Goal: Task Accomplishment & Management: Manage account settings

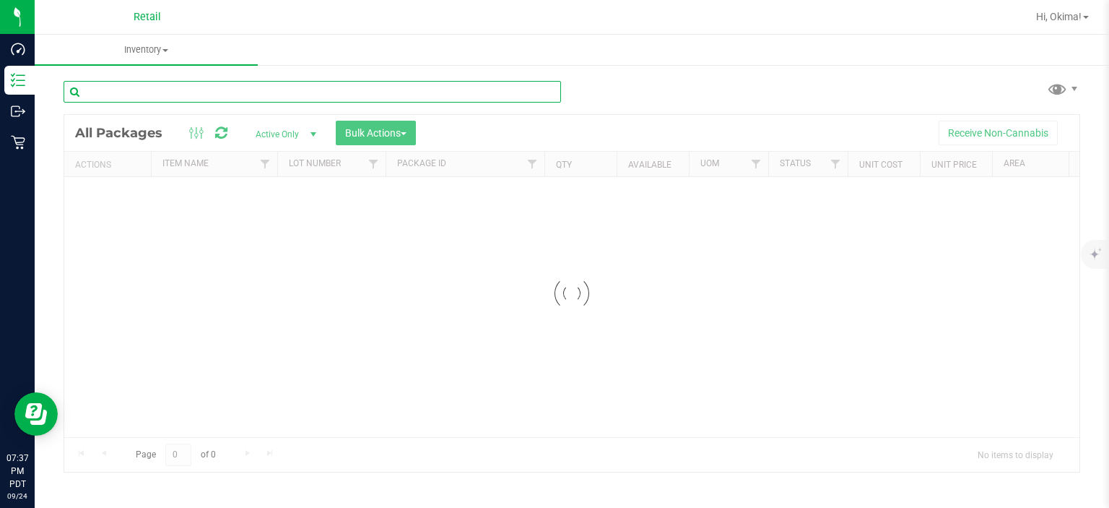
click at [189, 95] on input "text" at bounding box center [312, 92] width 497 height 22
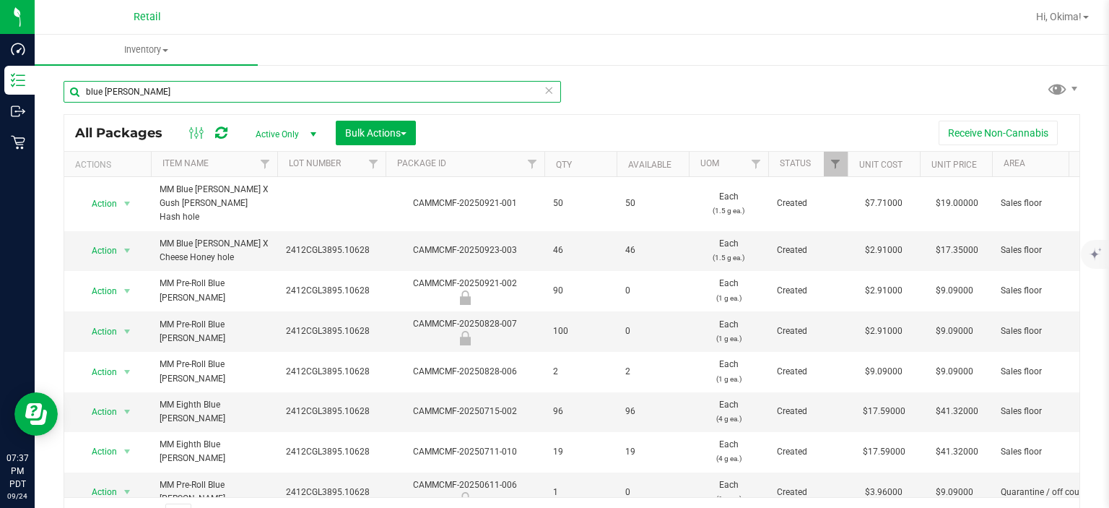
click at [90, 91] on input "blue [PERSON_NAME]" at bounding box center [312, 92] width 497 height 22
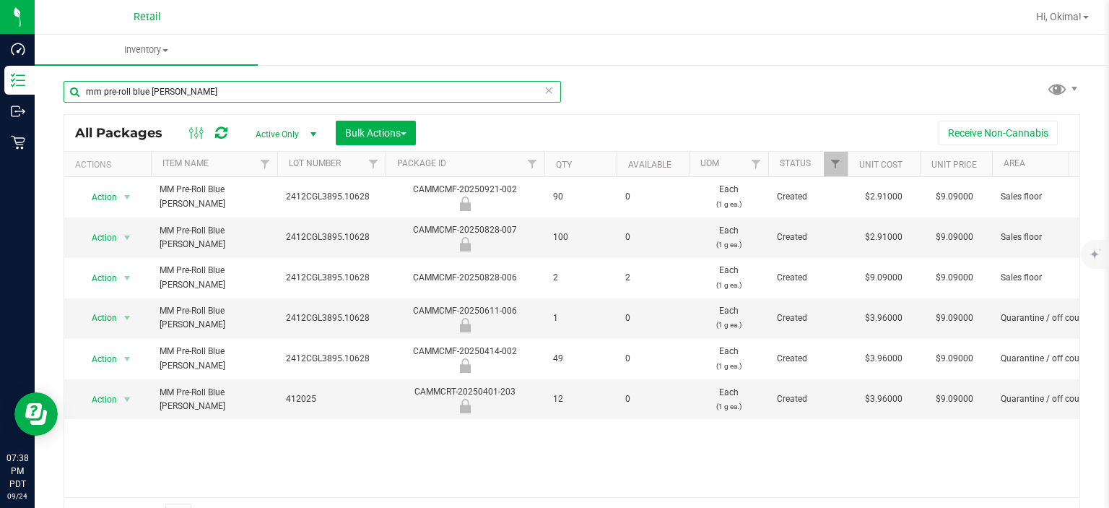
type input "mm pre-roll blue [PERSON_NAME]"
click at [546, 87] on icon at bounding box center [549, 89] width 10 height 17
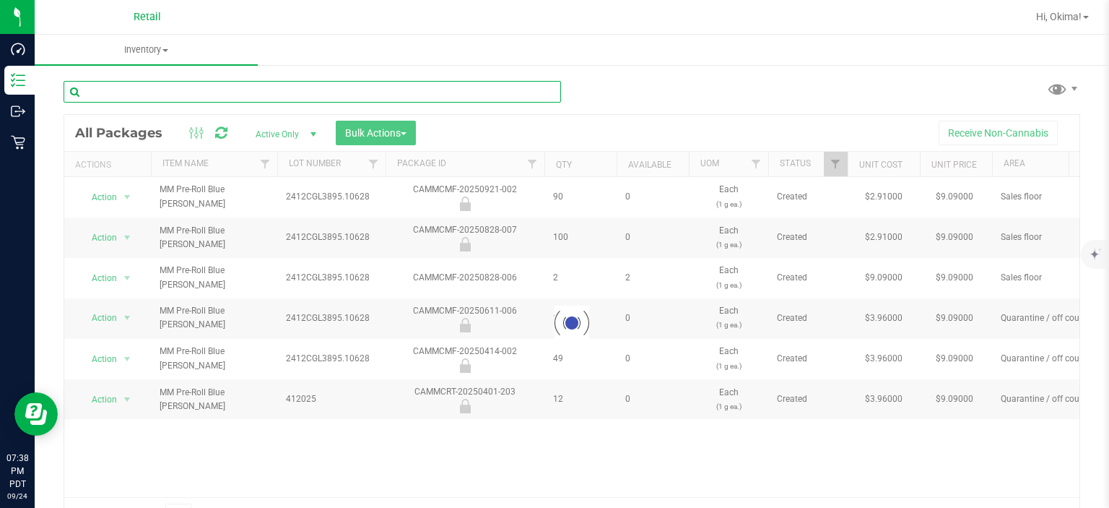
click at [101, 95] on input "text" at bounding box center [312, 92] width 497 height 22
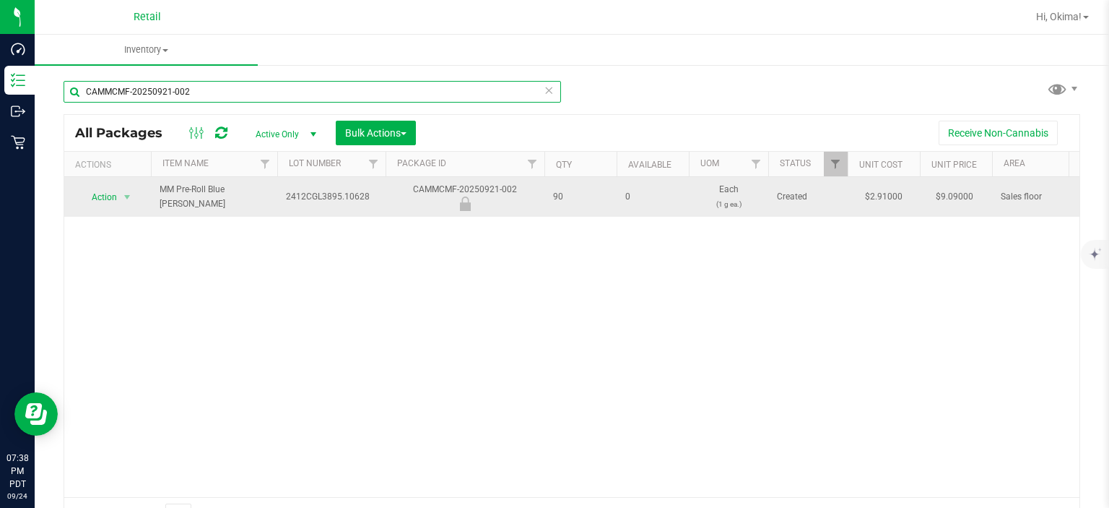
type input "CAMMCMF-20250921-002"
click at [95, 201] on span "Action" at bounding box center [98, 197] width 39 height 20
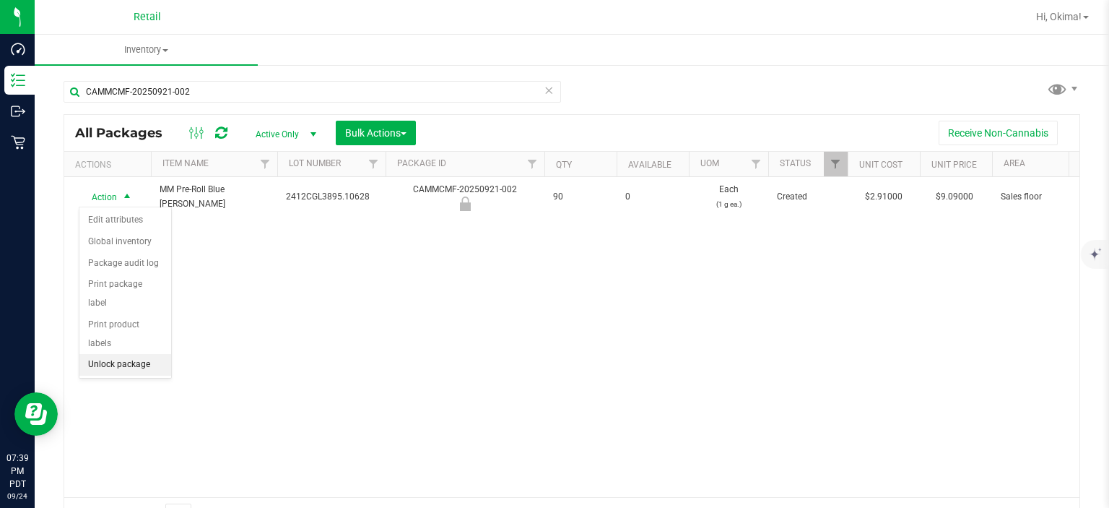
click at [132, 354] on li "Unlock package" at bounding box center [125, 365] width 92 height 22
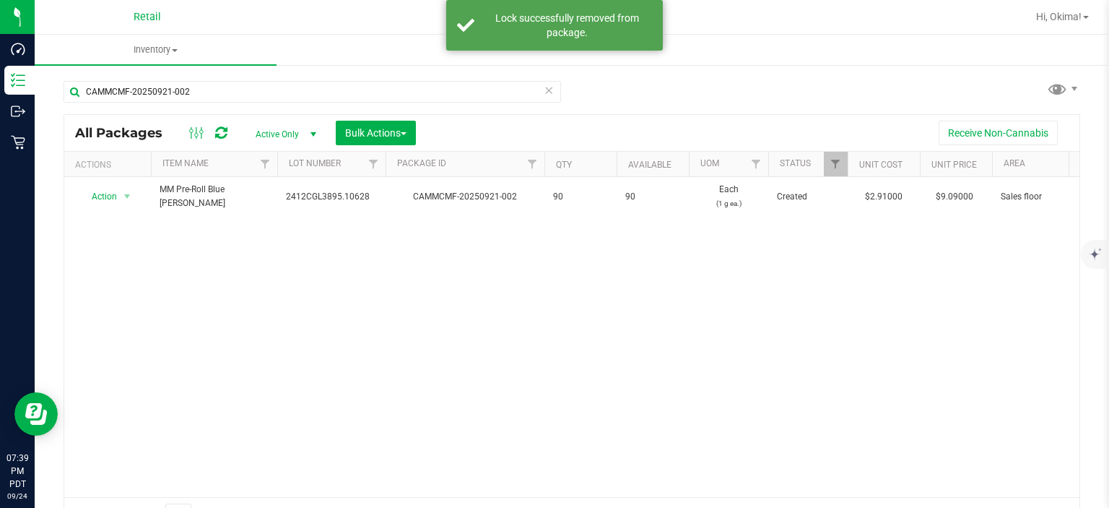
click at [544, 90] on icon at bounding box center [549, 89] width 10 height 17
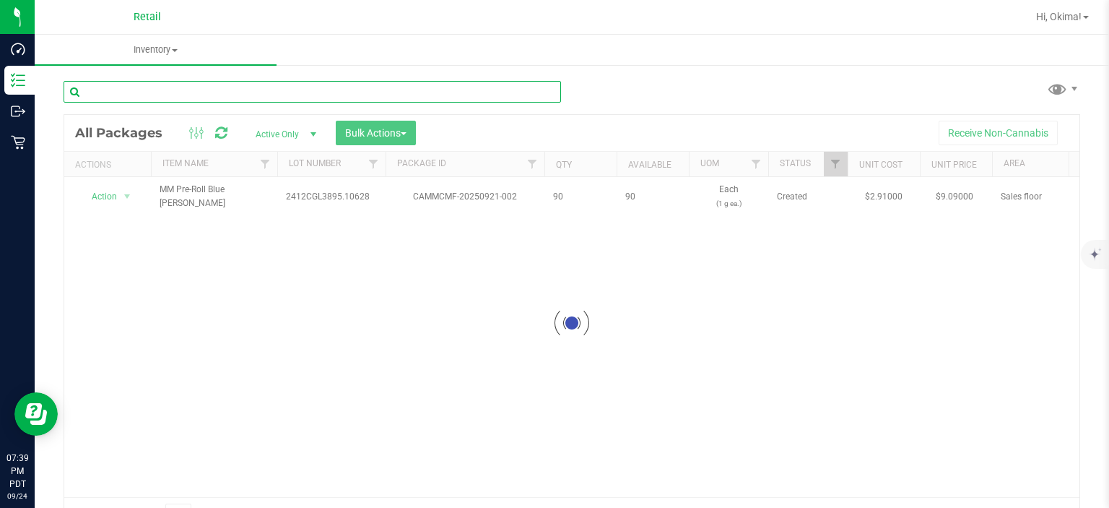
click at [136, 92] on input "text" at bounding box center [312, 92] width 497 height 22
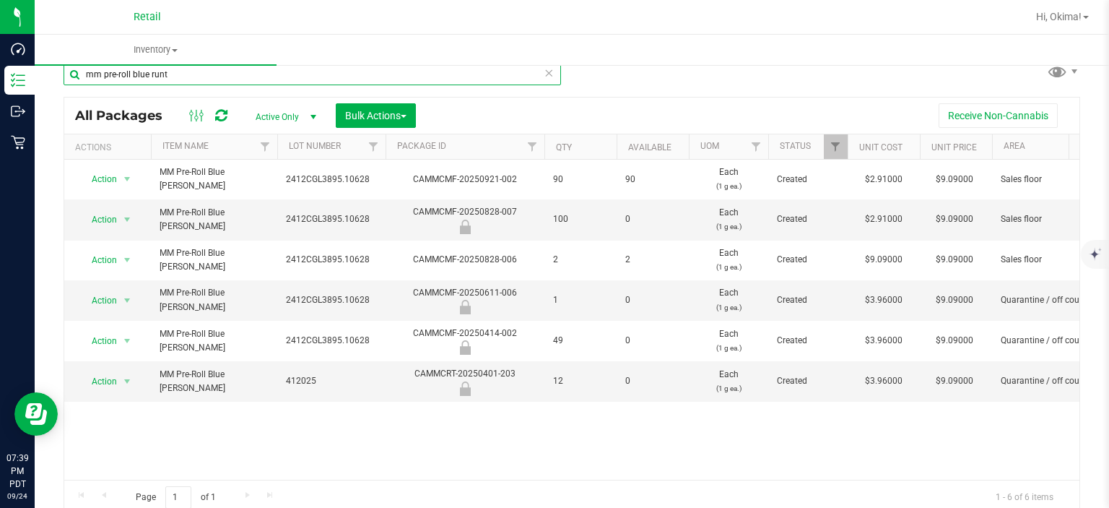
scroll to position [23, 0]
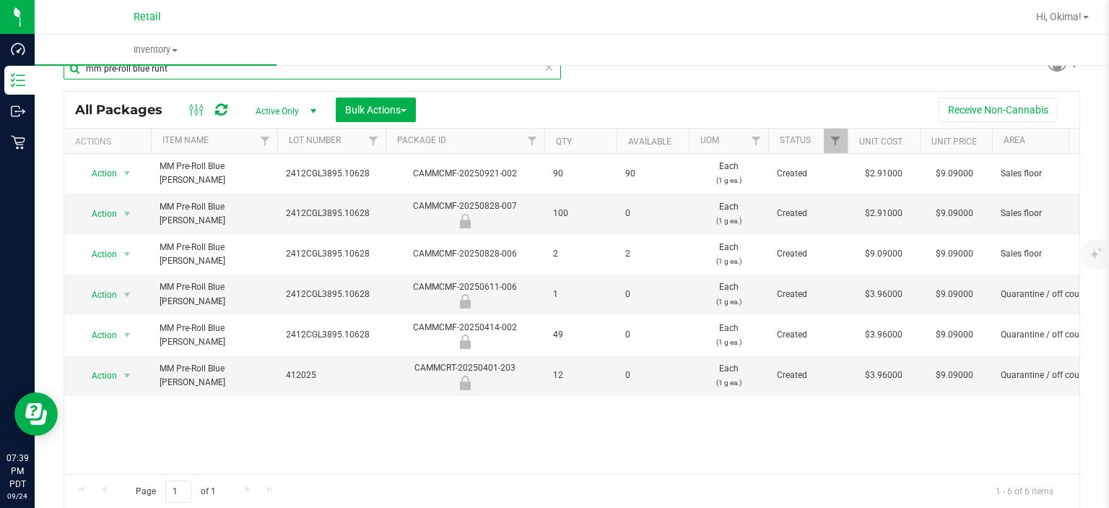
type input "mm pre-roll blue runt"
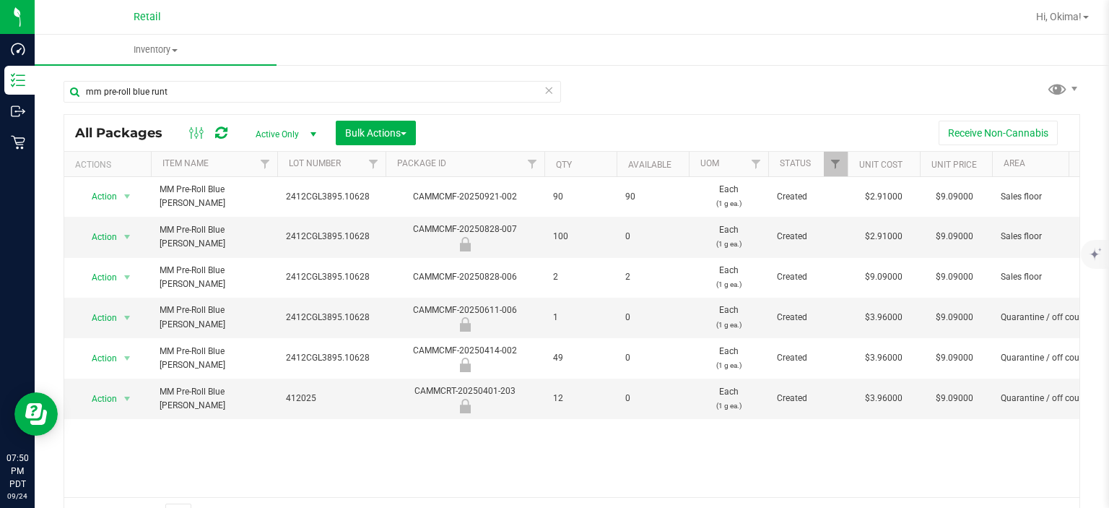
click at [544, 86] on icon at bounding box center [549, 89] width 10 height 17
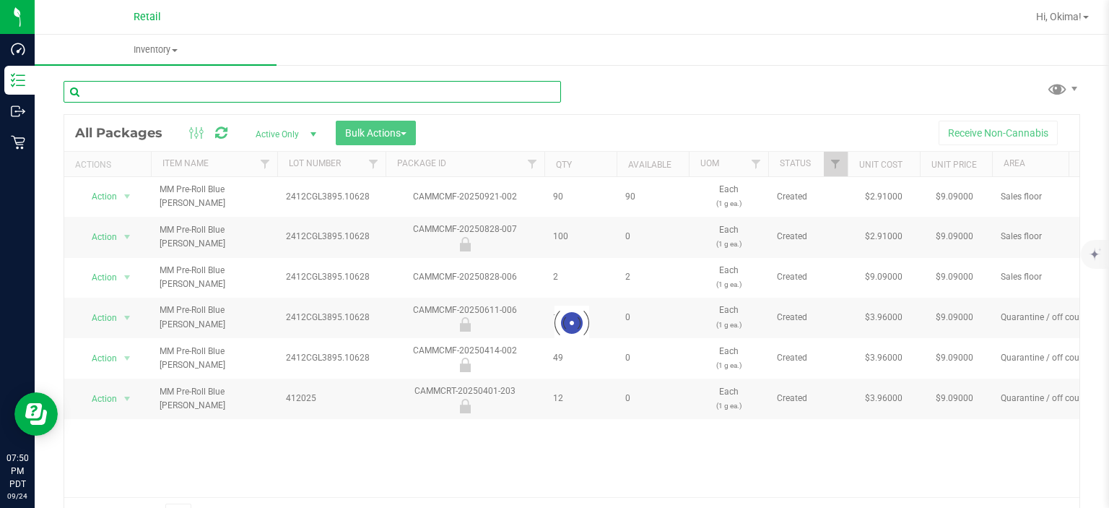
click at [147, 92] on input "text" at bounding box center [312, 92] width 497 height 22
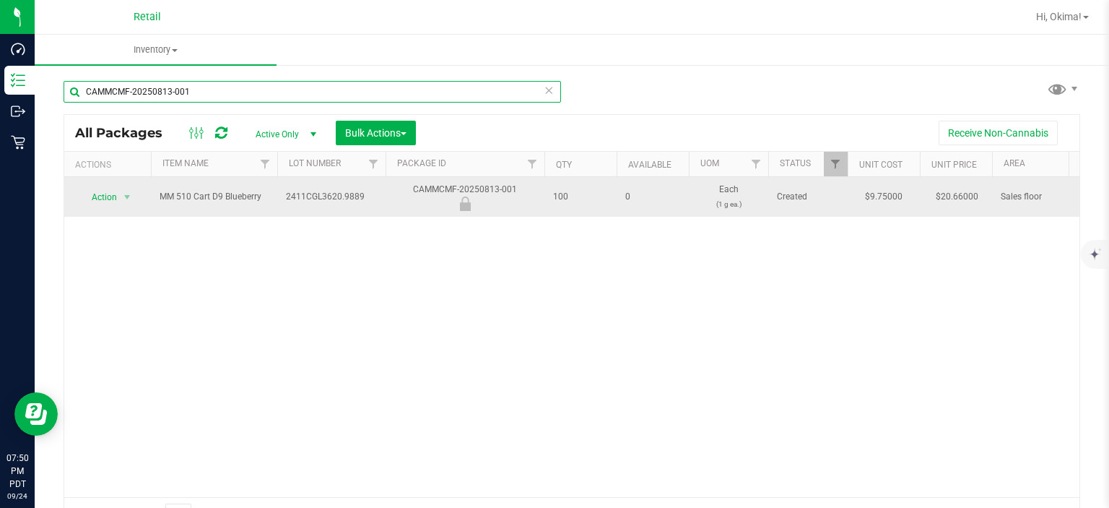
type input "CAMMCMF-20250813-001"
click at [103, 192] on span "Action" at bounding box center [98, 197] width 39 height 20
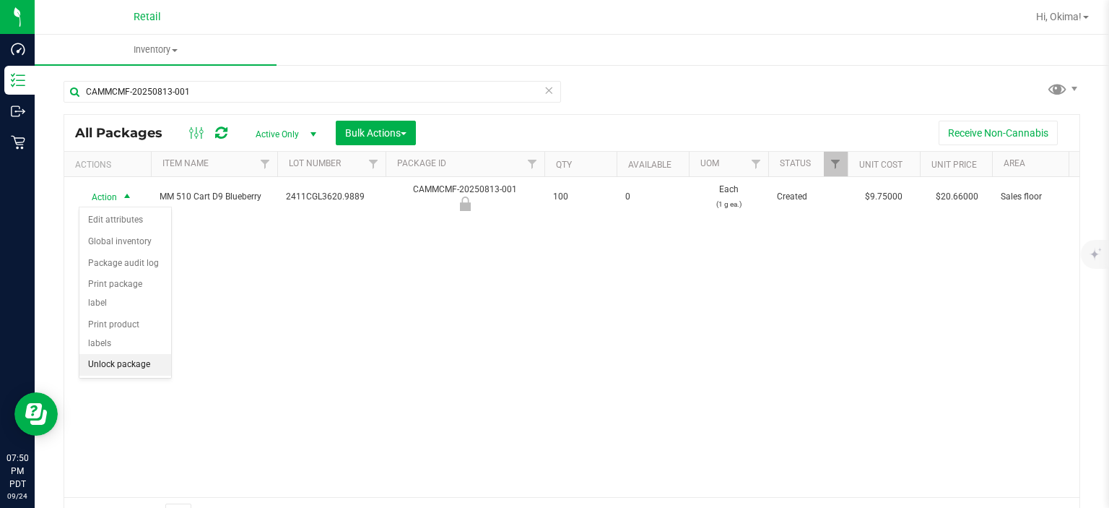
click at [136, 354] on li "Unlock package" at bounding box center [125, 365] width 92 height 22
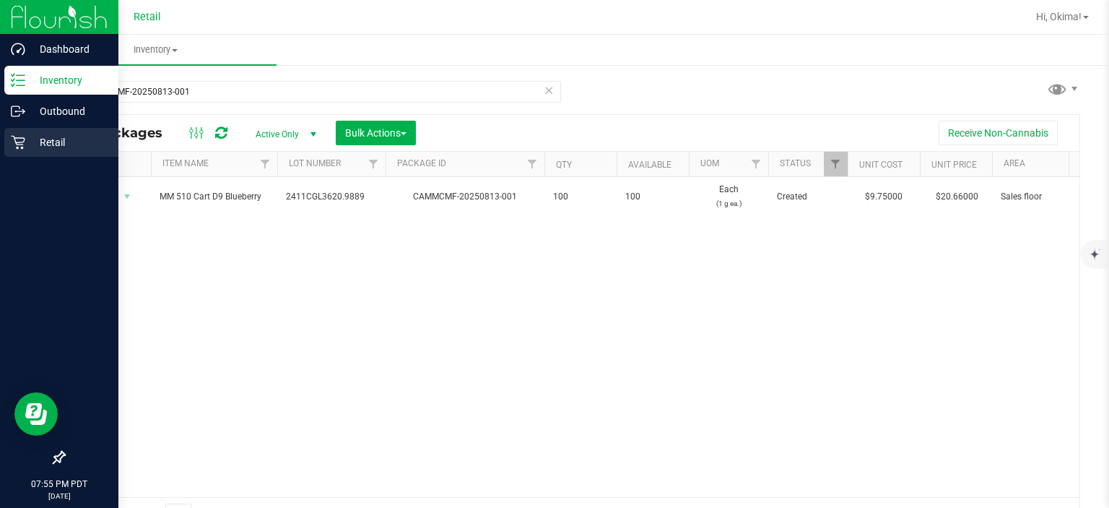
click at [22, 136] on icon at bounding box center [18, 142] width 14 height 14
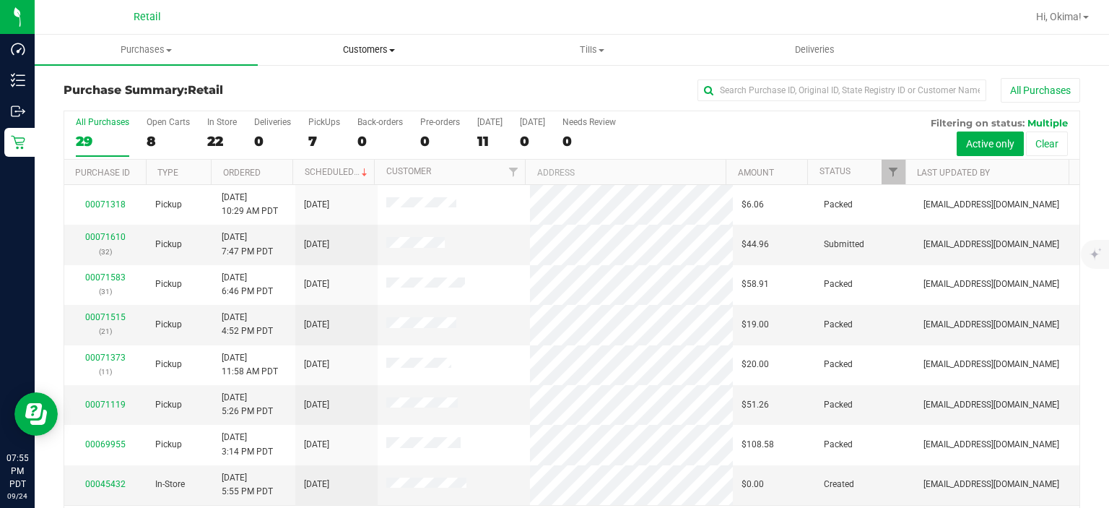
click at [380, 55] on span "Customers" at bounding box center [369, 49] width 222 height 13
click at [297, 92] on span "All customers" at bounding box center [310, 87] width 104 height 12
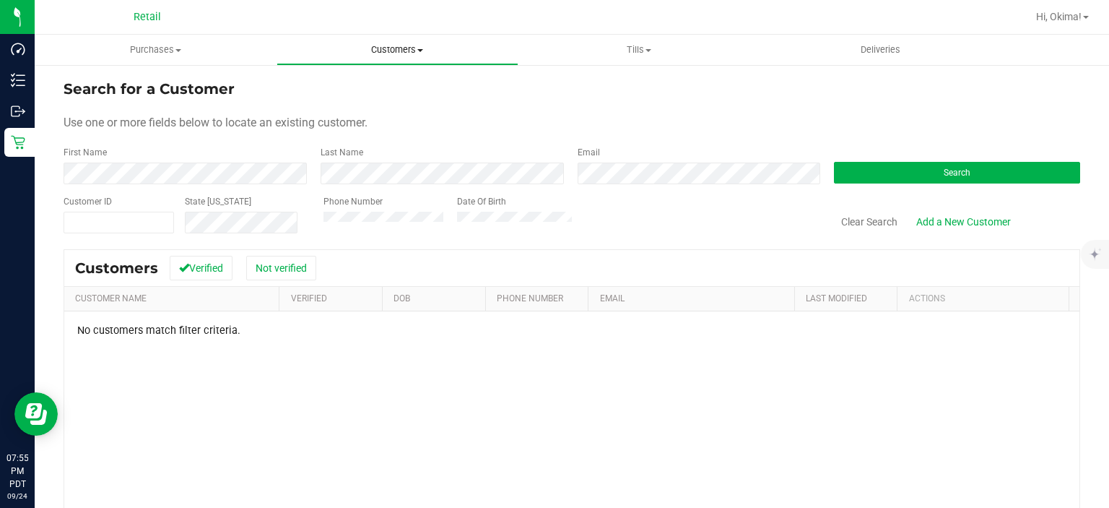
click at [407, 52] on span "Customers" at bounding box center [397, 49] width 240 height 13
click at [354, 105] on span "Add a new customer" at bounding box center [345, 104] width 136 height 12
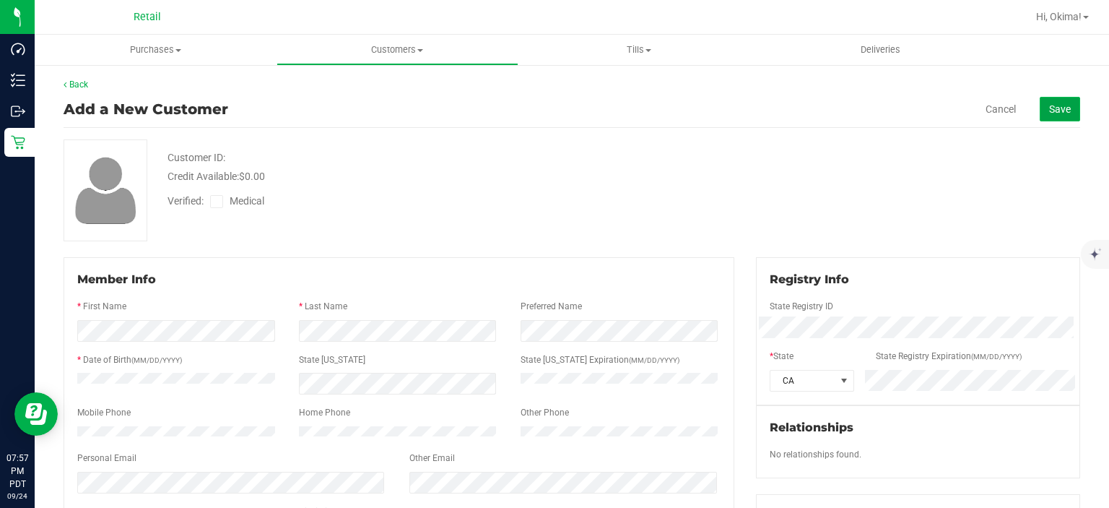
click at [1049, 112] on span "Save" at bounding box center [1060, 109] width 22 height 12
click at [1049, 110] on span "Save" at bounding box center [1060, 109] width 22 height 12
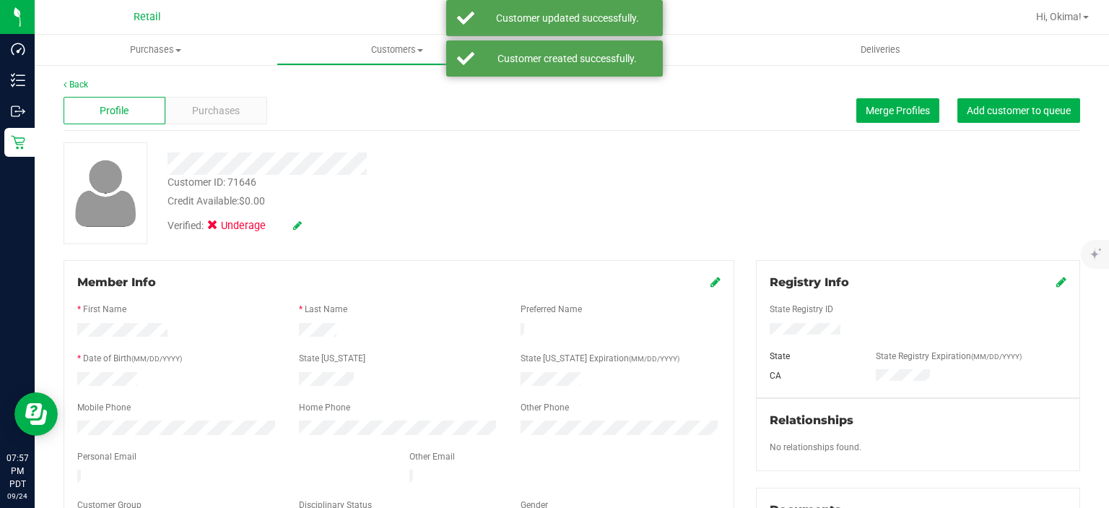
click at [300, 229] on icon at bounding box center [297, 225] width 9 height 10
click at [248, 227] on span "Medical" at bounding box center [250, 227] width 41 height 15
click at [0, 0] on input "Medical" at bounding box center [0, 0] width 0 height 0
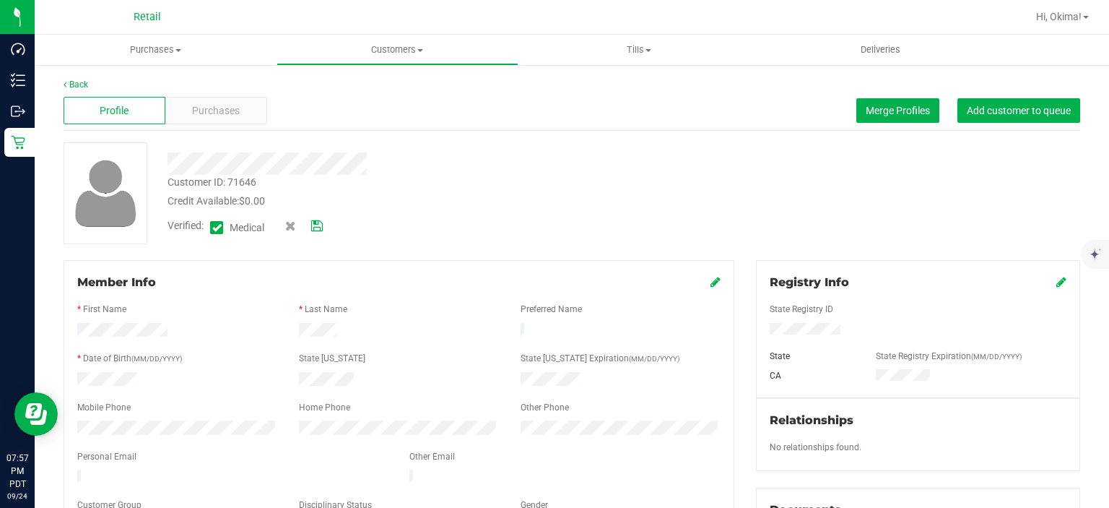
click at [321, 225] on icon at bounding box center [317, 226] width 12 height 10
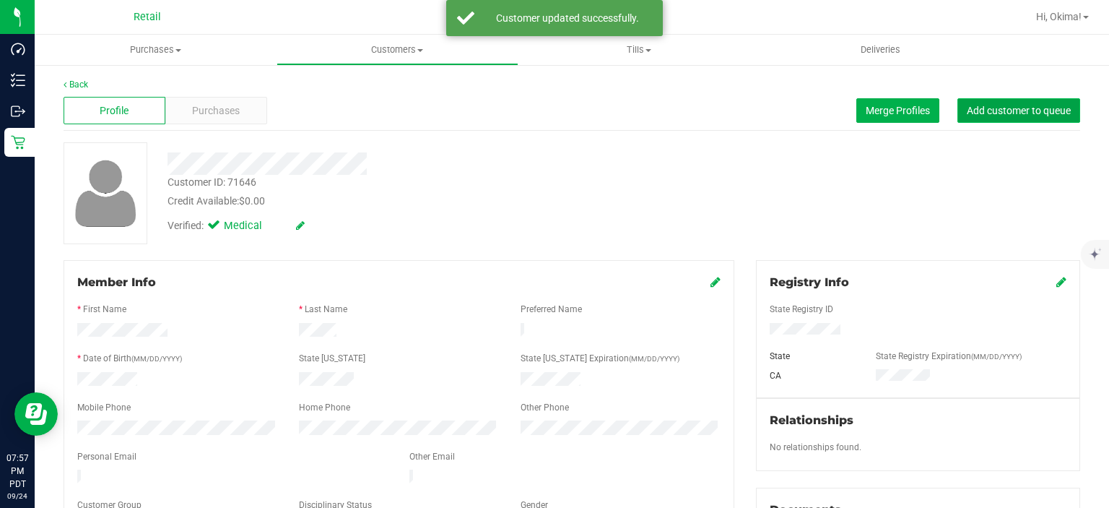
click at [997, 110] on span "Add customer to queue" at bounding box center [1019, 111] width 104 height 12
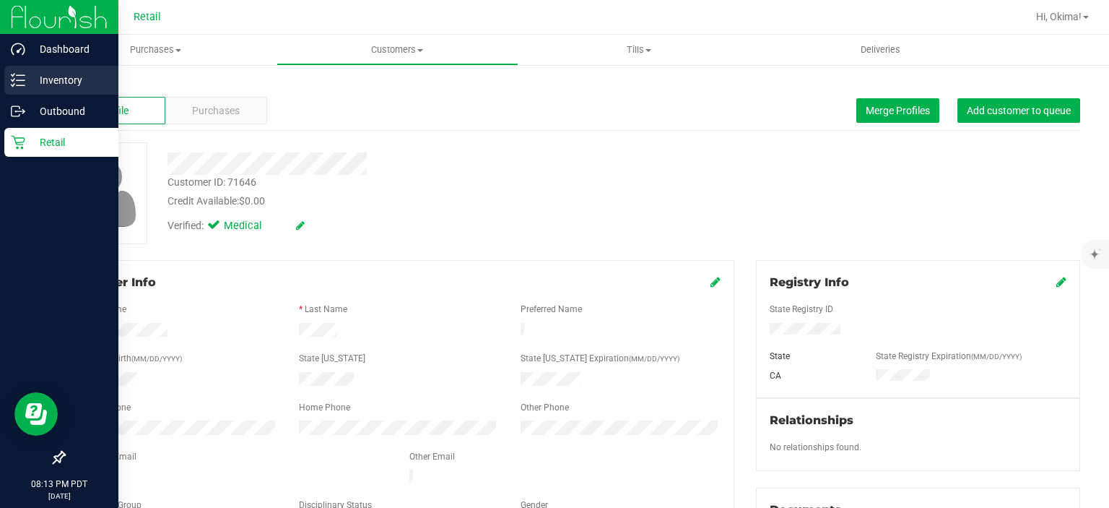
click at [20, 85] on line at bounding box center [21, 85] width 8 height 0
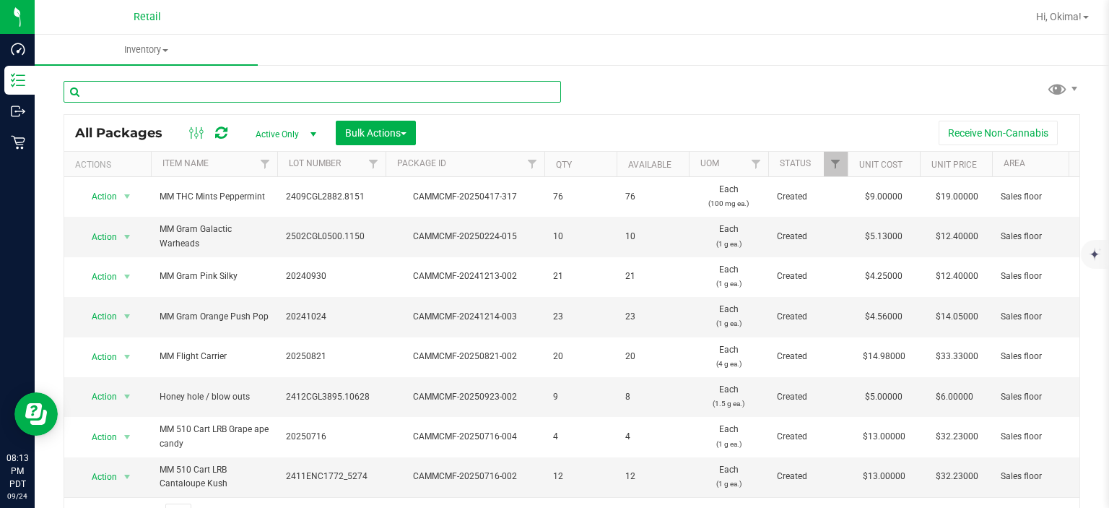
click at [129, 93] on input "text" at bounding box center [312, 92] width 497 height 22
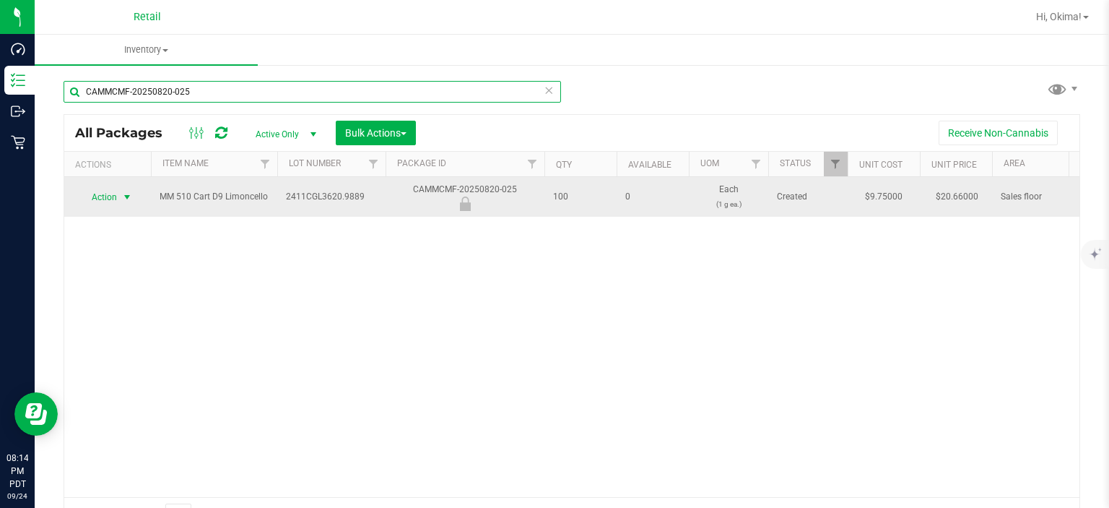
type input "CAMMCMF-20250820-025"
click at [126, 194] on span "select" at bounding box center [127, 197] width 12 height 12
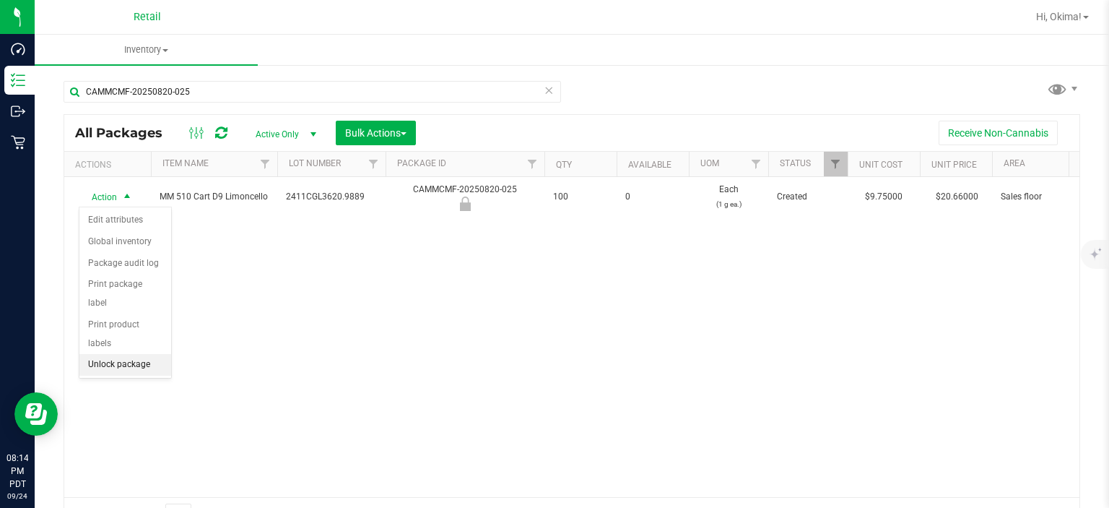
click at [136, 354] on li "Unlock package" at bounding box center [125, 365] width 92 height 22
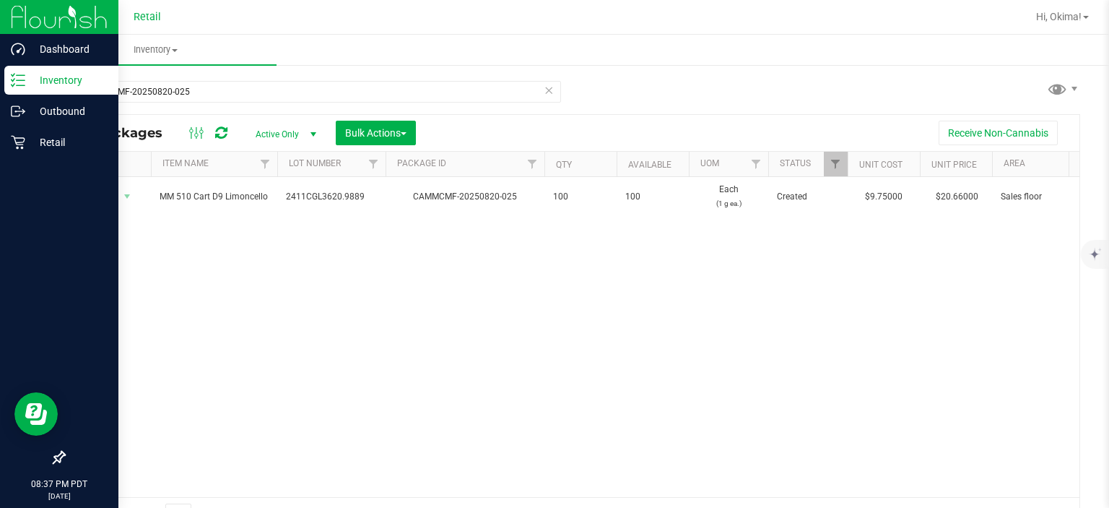
click at [18, 85] on line at bounding box center [21, 85] width 8 height 0
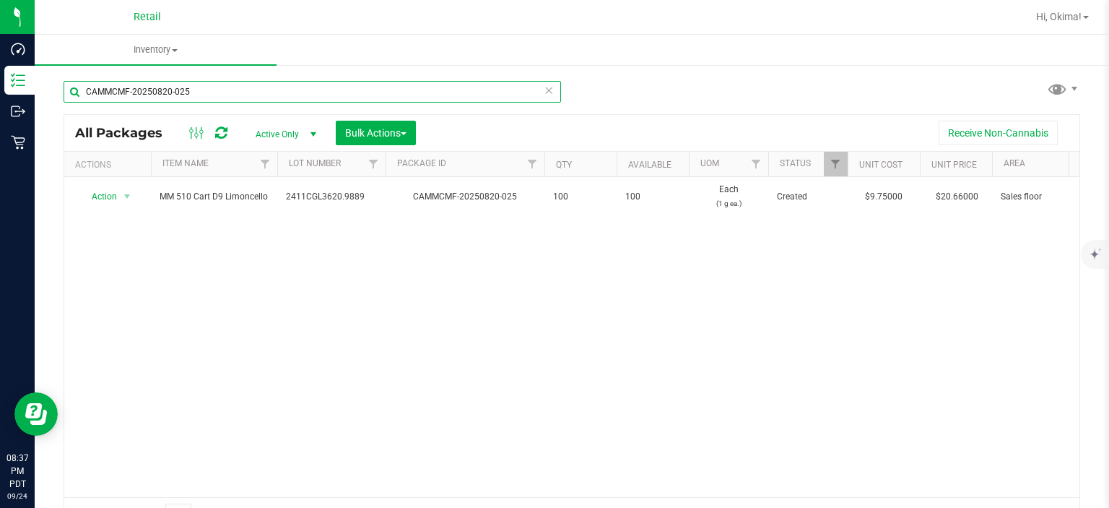
click at [276, 91] on input "CAMMCMF-20250820-025" at bounding box center [312, 92] width 497 height 22
click at [547, 94] on icon at bounding box center [549, 89] width 10 height 17
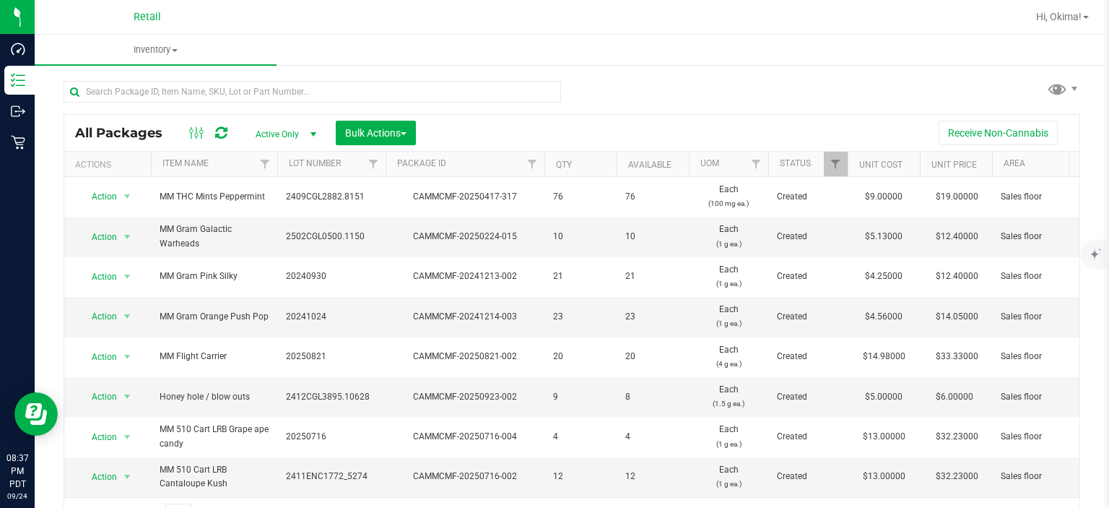
click at [129, 118] on div "All Packages Active Only Active Only Lab Samples Locked All Bulk Actions Add to…" at bounding box center [571, 133] width 1015 height 36
click at [108, 92] on input "text" at bounding box center [312, 92] width 497 height 22
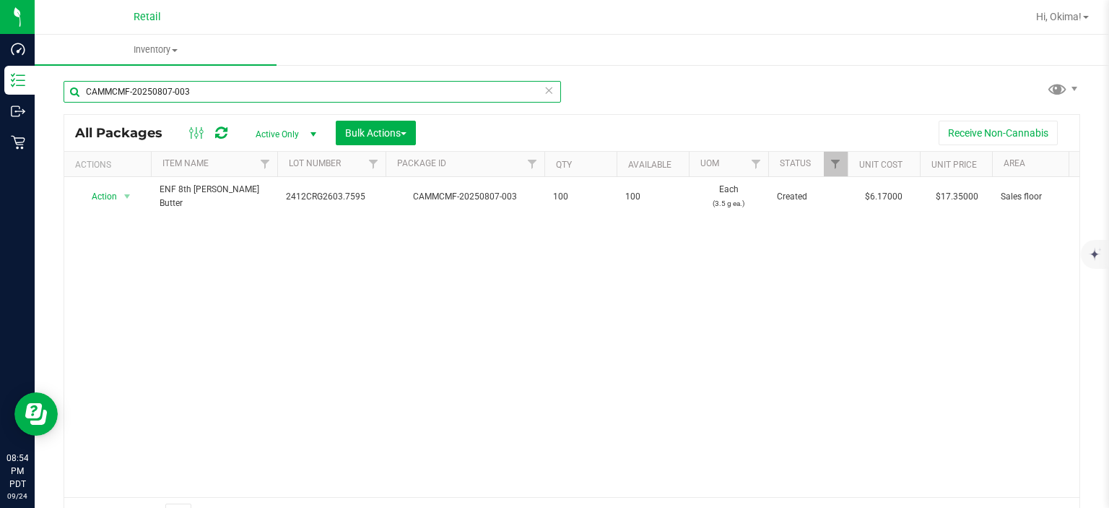
type input "CAMMCMF-20250807-003"
click at [544, 84] on icon at bounding box center [549, 89] width 10 height 17
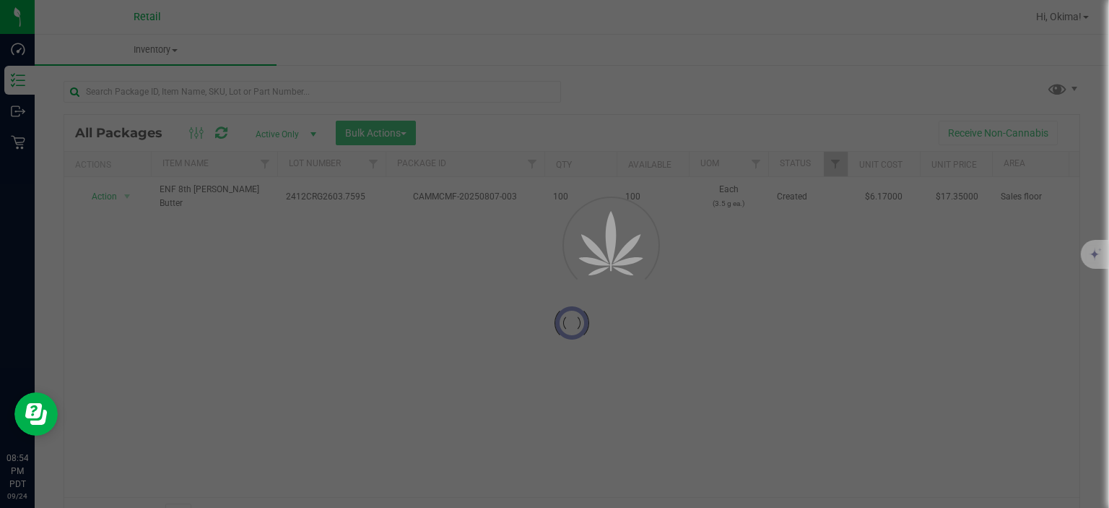
click at [131, 92] on div at bounding box center [554, 254] width 1109 height 508
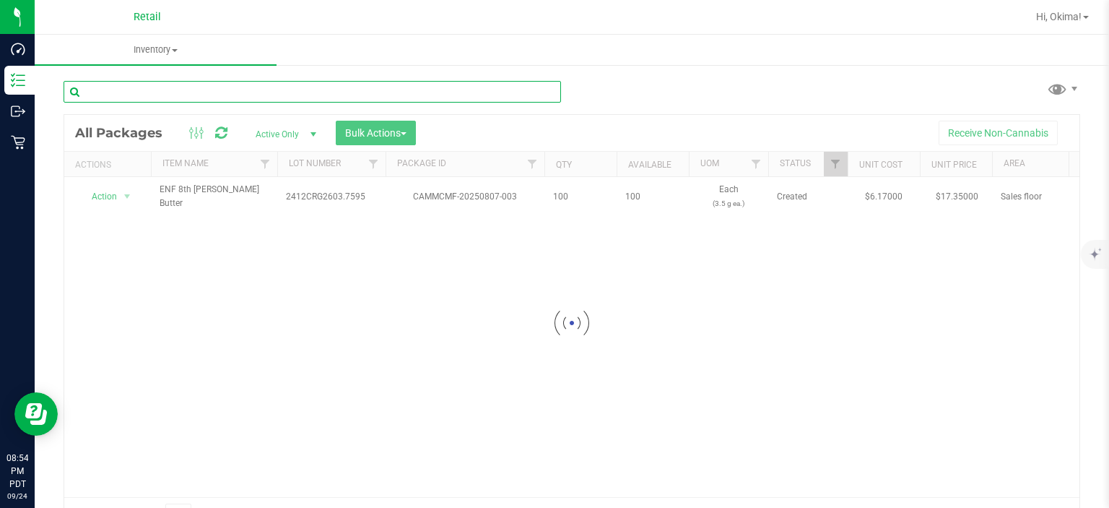
click at [109, 91] on input "text" at bounding box center [312, 92] width 497 height 22
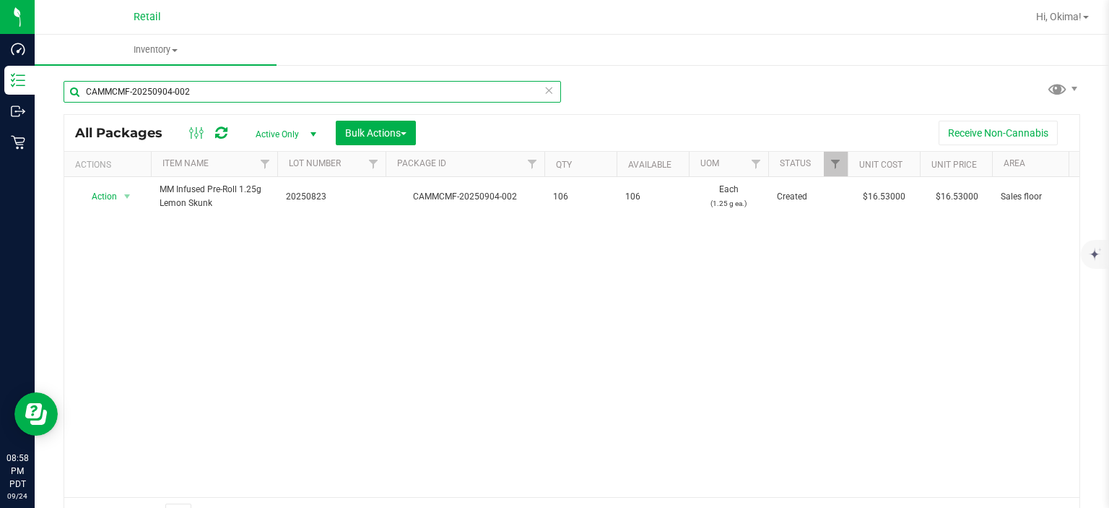
type input "CAMMCMF-20250904-002"
click at [544, 95] on icon at bounding box center [549, 89] width 10 height 17
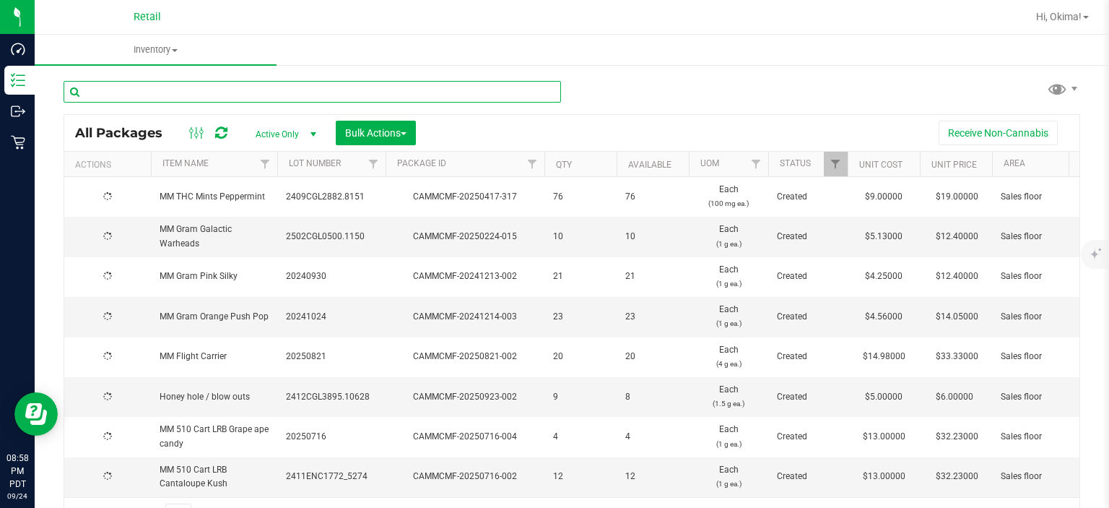
click at [176, 95] on input "text" at bounding box center [312, 92] width 497 height 22
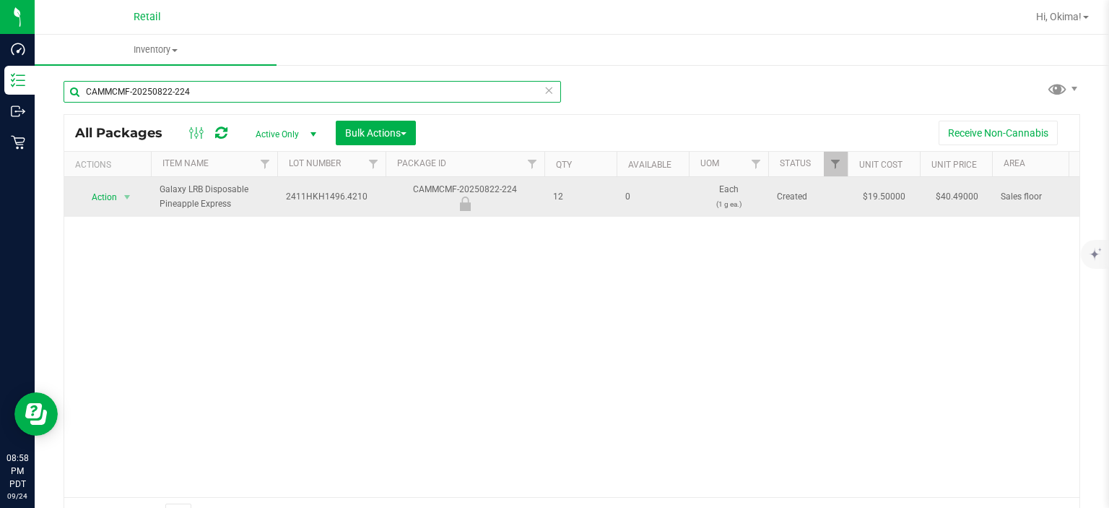
type input "CAMMCMF-20250822-224"
click at [94, 194] on span "Action" at bounding box center [98, 197] width 39 height 20
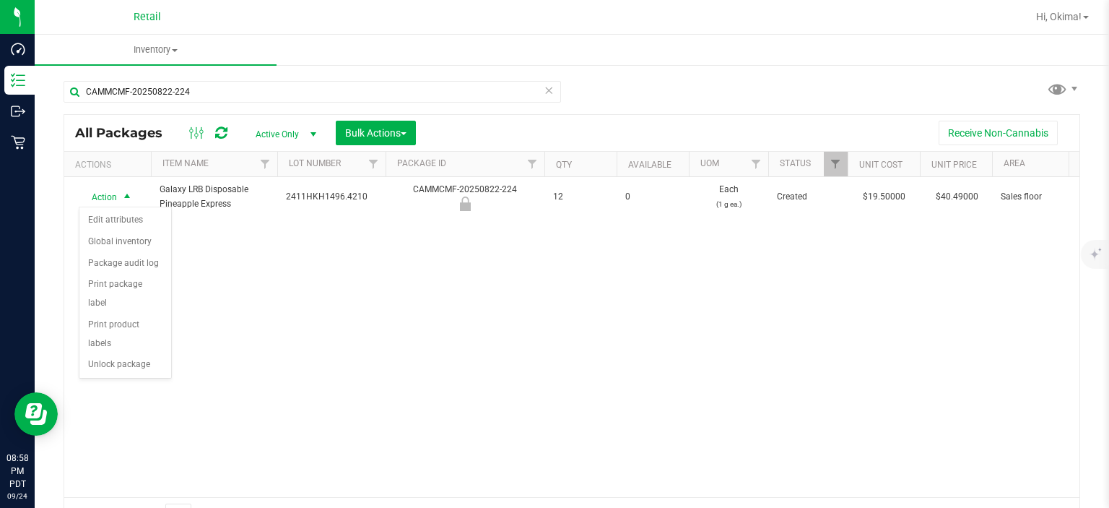
click at [127, 358] on div "Action Action Edit attributes Global inventory Package audit log Print package …" at bounding box center [571, 337] width 1015 height 320
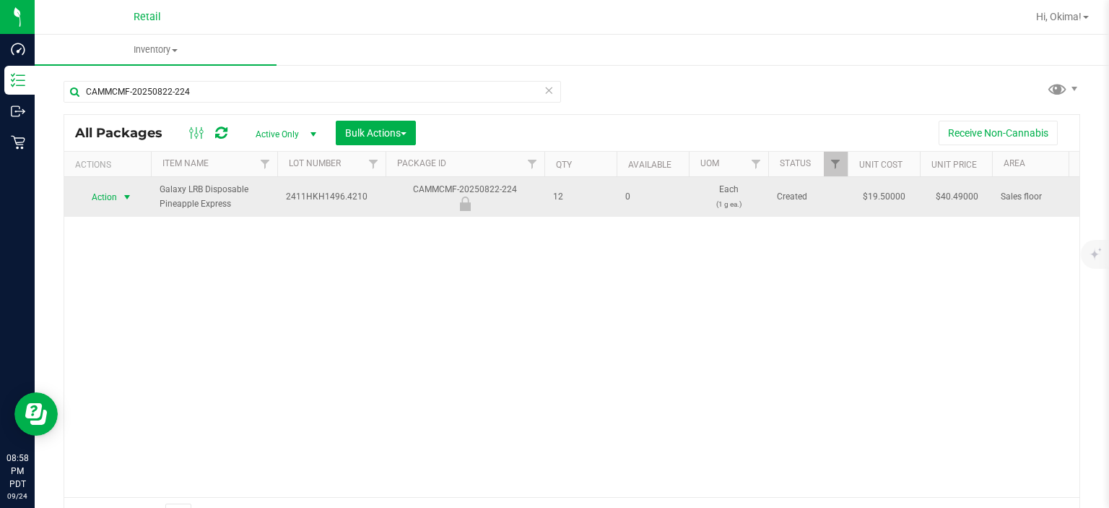
click at [123, 196] on span "select" at bounding box center [127, 197] width 12 height 12
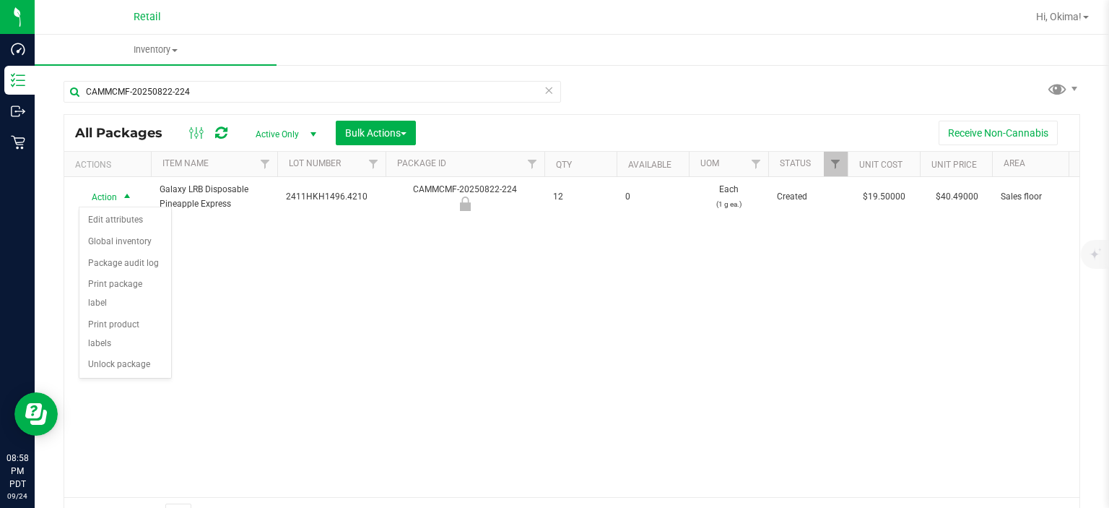
click at [136, 361] on div "Action Action Edit attributes Global inventory Package audit log Print package …" at bounding box center [571, 337] width 1015 height 320
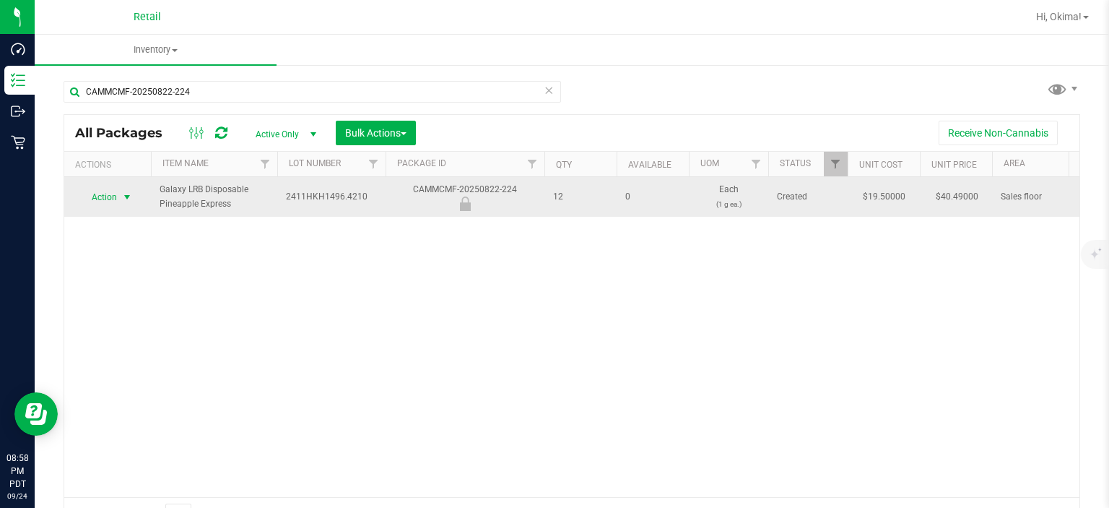
click at [129, 193] on span "select" at bounding box center [127, 197] width 12 height 12
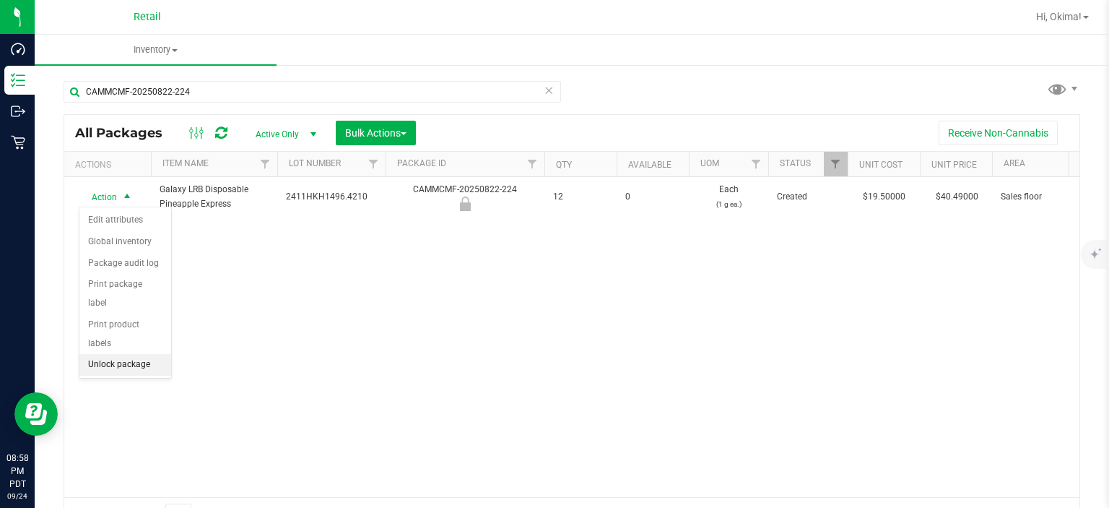
click at [152, 354] on li "Unlock package" at bounding box center [125, 365] width 92 height 22
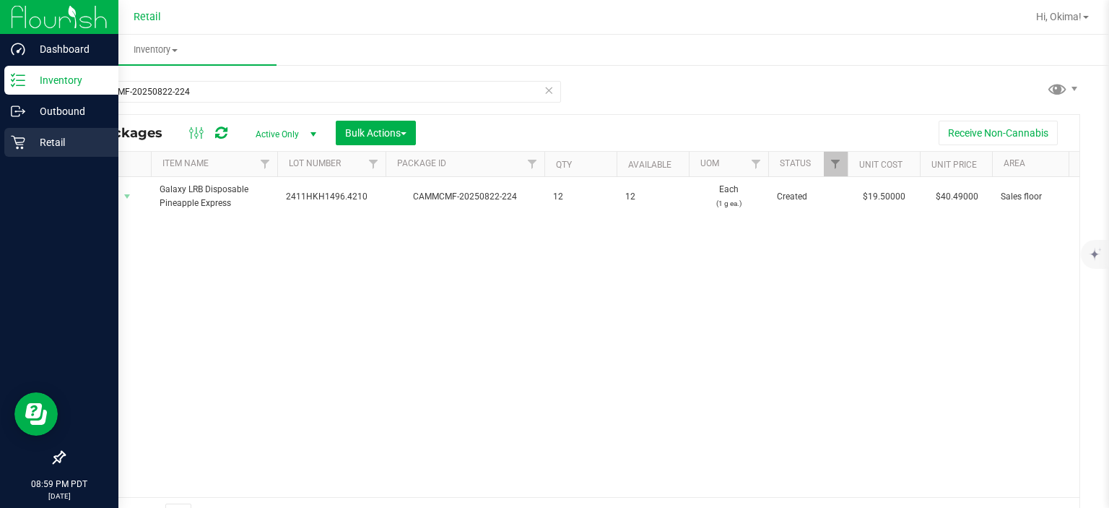
click at [21, 147] on icon at bounding box center [18, 143] width 14 height 14
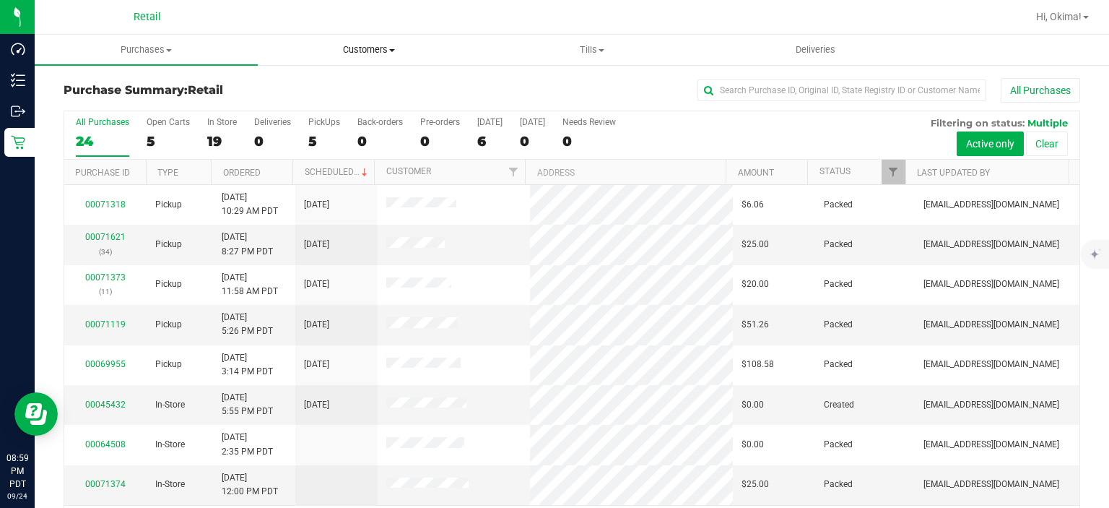
click at [371, 48] on span "Customers" at bounding box center [369, 49] width 222 height 13
click at [146, 36] on uib-tab-heading "Purchases Summary of purchases Fulfillment All purchases" at bounding box center [146, 49] width 222 height 29
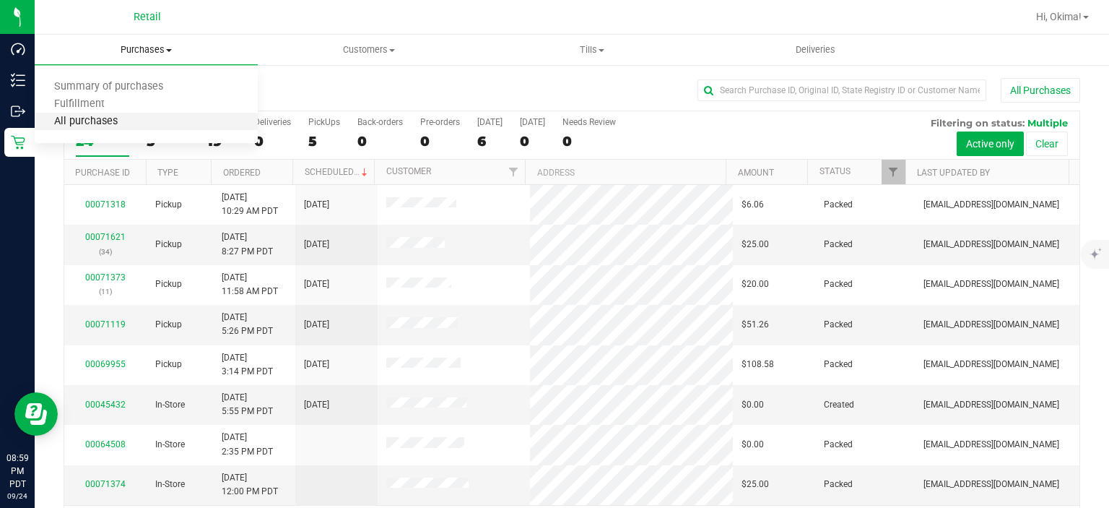
click at [105, 126] on span "All purchases" at bounding box center [86, 122] width 103 height 12
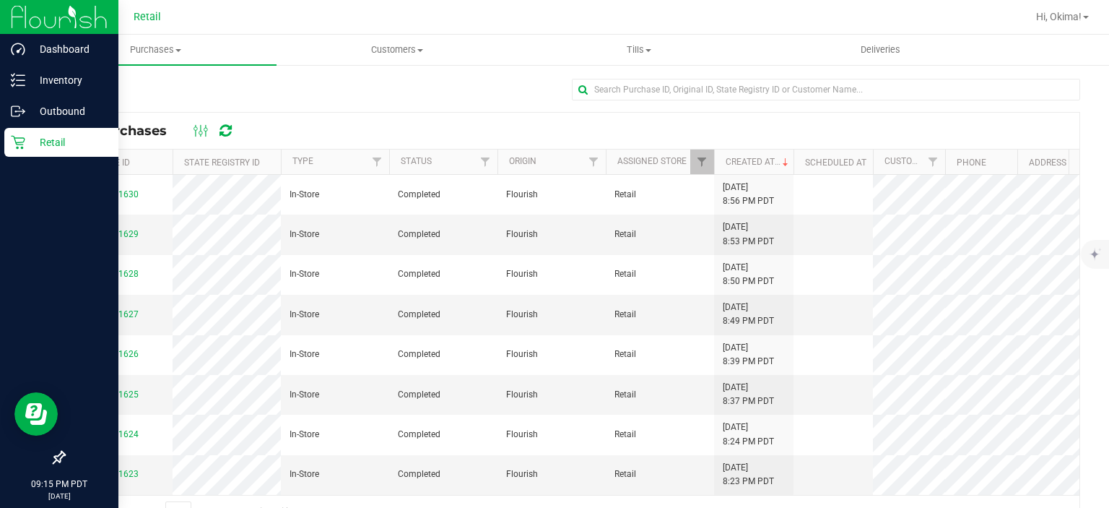
click at [24, 145] on icon at bounding box center [18, 142] width 14 height 14
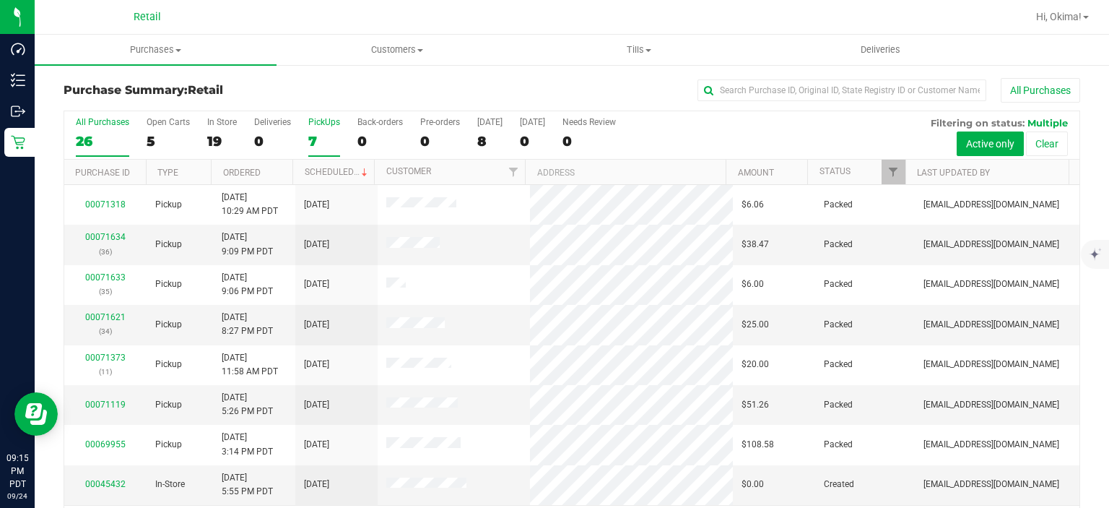
click at [313, 144] on div "7" at bounding box center [324, 141] width 32 height 17
click at [0, 0] on input "PickUps 7" at bounding box center [0, 0] width 0 height 0
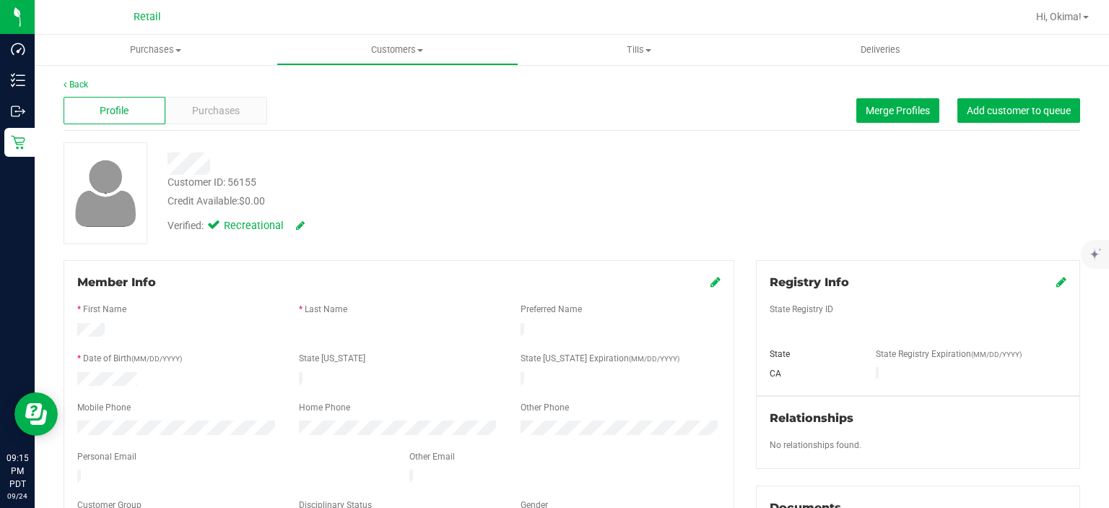
click at [710, 279] on icon at bounding box center [715, 282] width 10 height 12
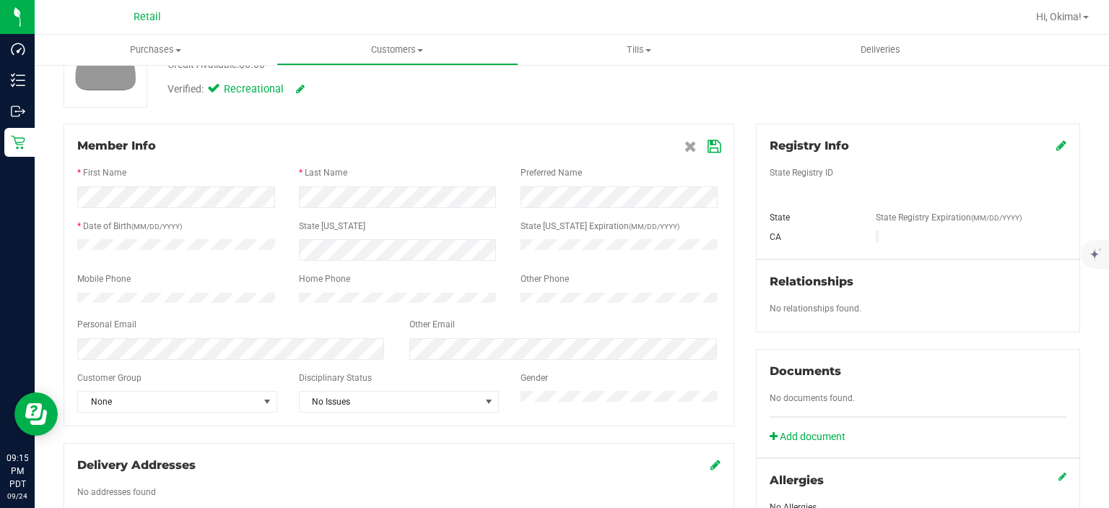
scroll to position [142, 0]
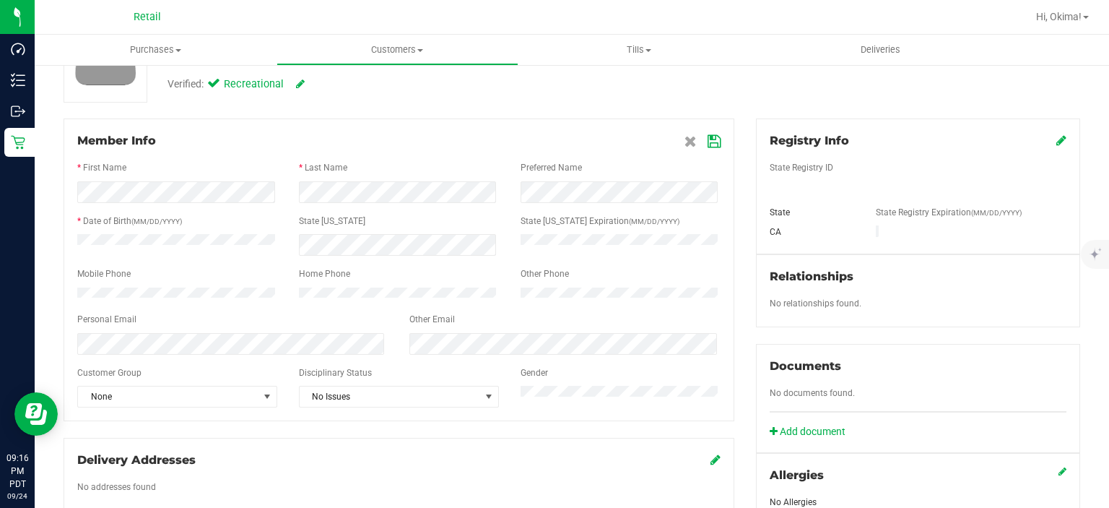
click at [708, 137] on icon at bounding box center [714, 142] width 13 height 12
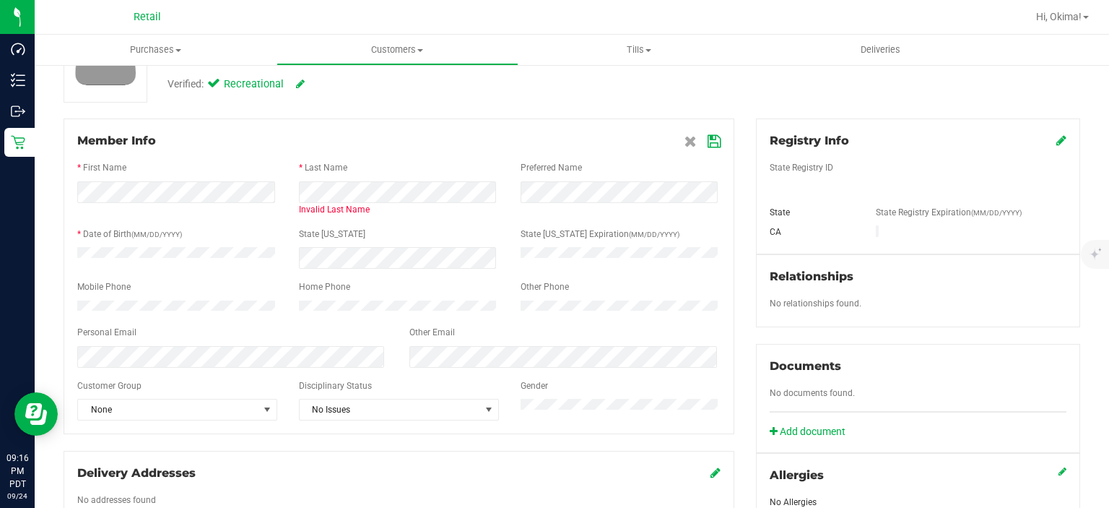
click at [708, 147] on icon at bounding box center [714, 142] width 13 height 12
click at [708, 136] on icon at bounding box center [714, 142] width 13 height 12
click at [684, 141] on icon at bounding box center [690, 142] width 12 height 12
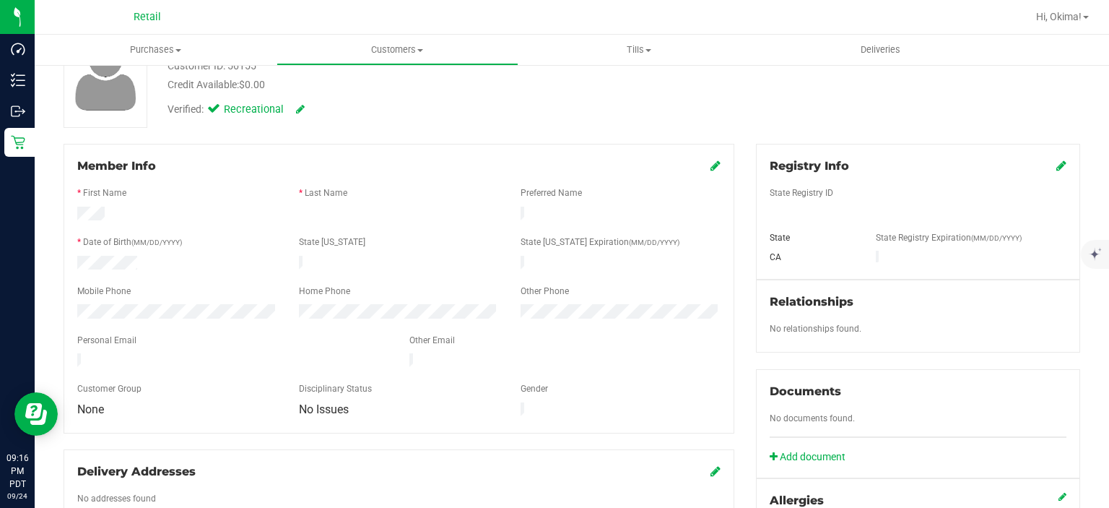
scroll to position [0, 0]
